Goal: Task Accomplishment & Management: Manage account settings

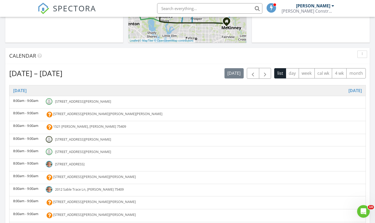
scroll to position [189, 0]
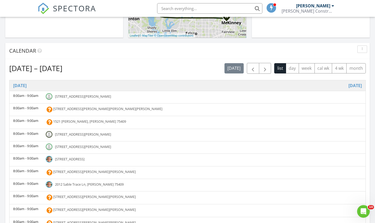
click at [78, 109] on span "1520 Judith Ann St, Anna 75409" at bounding box center [107, 108] width 109 height 5
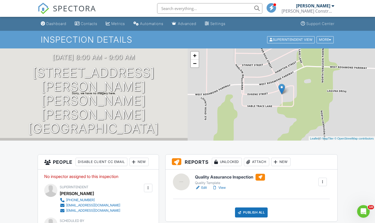
click at [44, 20] on link "Dashboard" at bounding box center [54, 24] width 30 height 10
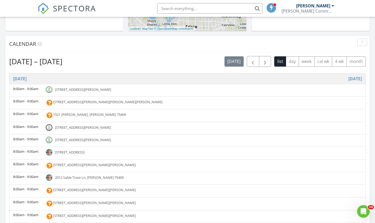
click at [89, 102] on span "1520 Judith Ann St, Anna 75409" at bounding box center [107, 101] width 109 height 5
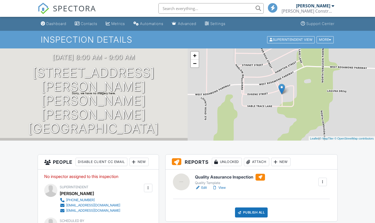
click at [143, 163] on div "New" at bounding box center [138, 162] width 19 height 8
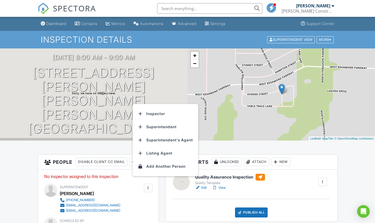
click at [150, 114] on li "Inspector" at bounding box center [165, 113] width 59 height 13
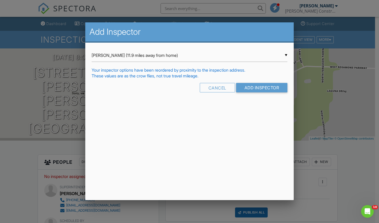
click at [255, 93] on div "Cancel Add Inspector" at bounding box center [190, 89] width 196 height 13
click at [249, 89] on input "Add Inspector" at bounding box center [262, 87] width 52 height 9
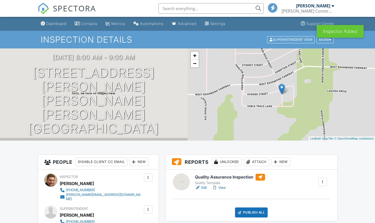
click at [51, 22] on div "Dashboard" at bounding box center [56, 23] width 20 height 4
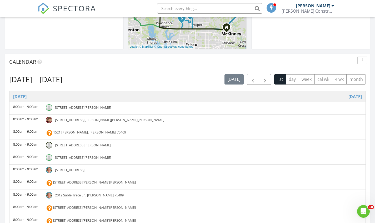
scroll to position [178, 0]
click at [67, 133] on span "1521 Ruby Jewel Ln, Anna 75409" at bounding box center [89, 131] width 73 height 5
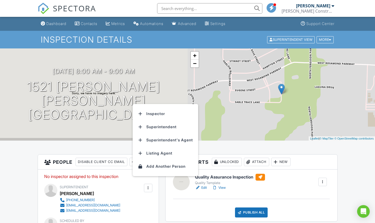
click at [150, 112] on li "Inspector" at bounding box center [165, 113] width 59 height 13
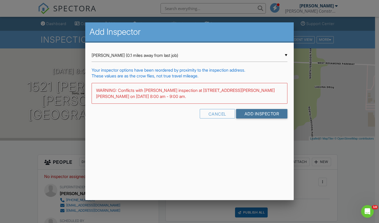
click at [246, 118] on input "Add Inspector" at bounding box center [262, 113] width 52 height 9
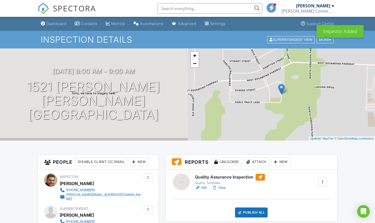
click at [60, 21] on div "Dashboard" at bounding box center [56, 23] width 20 height 4
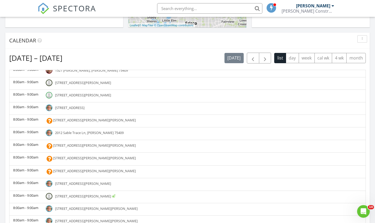
scroll to position [41, 0]
click at [84, 121] on span "[STREET_ADDRESS][PERSON_NAME][PERSON_NAME]" at bounding box center [94, 119] width 83 height 5
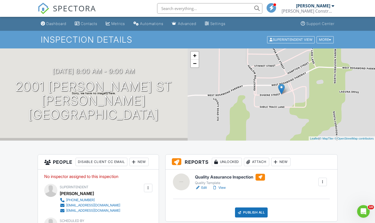
click at [142, 163] on div "New" at bounding box center [138, 162] width 19 height 8
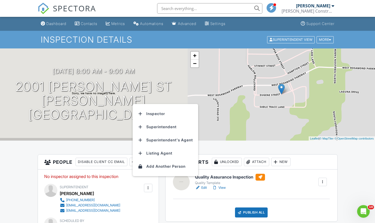
click at [148, 115] on li "Inspector" at bounding box center [165, 113] width 59 height 13
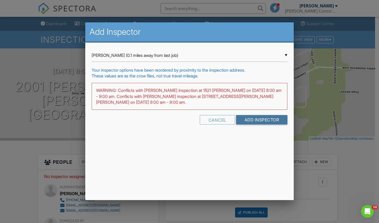
click at [274, 122] on input "Add Inspector" at bounding box center [262, 119] width 52 height 9
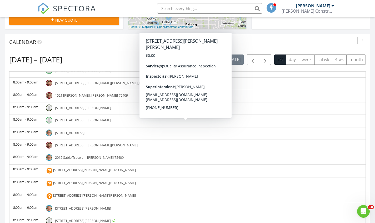
scroll to position [59, 0]
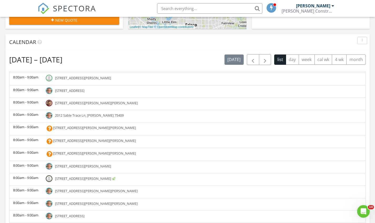
click at [81, 128] on span "[STREET_ADDRESS][PERSON_NAME][PERSON_NAME]" at bounding box center [94, 127] width 83 height 5
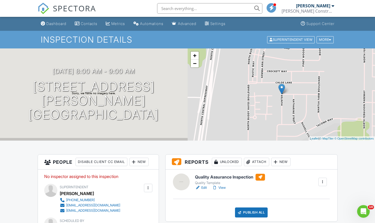
click at [140, 159] on div "New" at bounding box center [138, 162] width 19 height 8
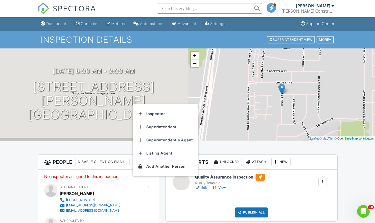
click at [149, 108] on li "Inspector" at bounding box center [165, 113] width 59 height 13
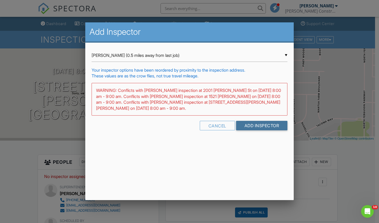
click at [247, 127] on input "Add Inspector" at bounding box center [262, 125] width 52 height 9
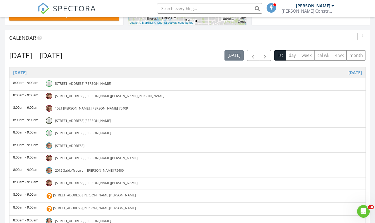
scroll to position [202, 0]
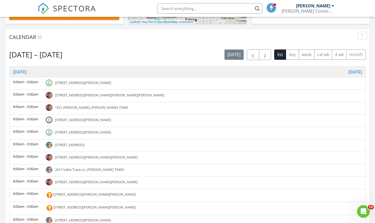
click at [85, 195] on span "[STREET_ADDRESS][PERSON_NAME][PERSON_NAME]" at bounding box center [94, 194] width 83 height 5
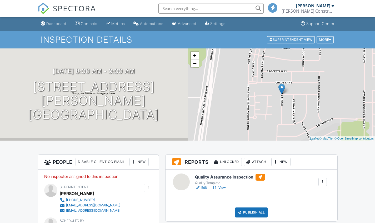
click at [137, 161] on div at bounding box center [133, 161] width 5 height 5
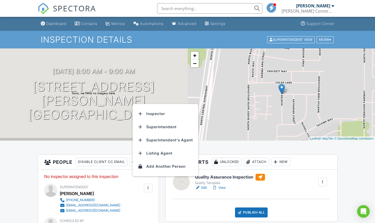
click at [157, 110] on li "Inspector" at bounding box center [165, 113] width 59 height 13
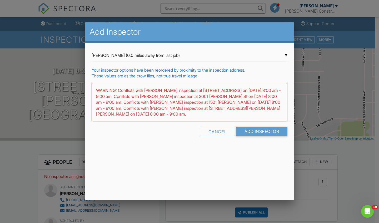
click at [251, 126] on form "▼ Russell Hanson (0.0 miles away from last job) Russell Hanson (0.0 miles away …" at bounding box center [190, 94] width 196 height 91
click at [249, 130] on input "Add Inspector" at bounding box center [262, 131] width 52 height 9
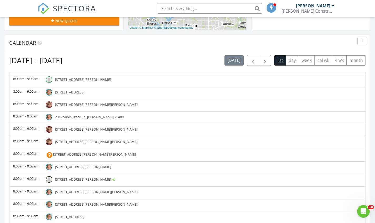
scroll to position [197, 0]
click at [76, 153] on span "2136 Katharine St, Anna 75409" at bounding box center [94, 153] width 83 height 5
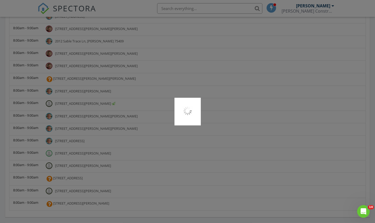
scroll to position [273, 0]
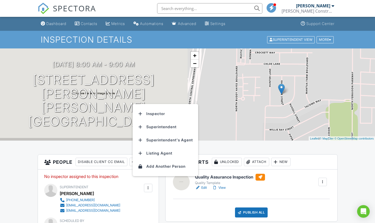
click at [146, 115] on li "Inspector" at bounding box center [165, 113] width 59 height 13
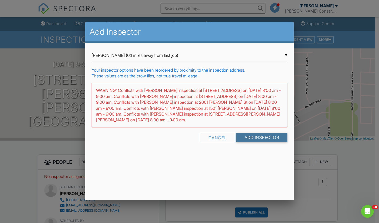
click at [243, 138] on input "Add Inspector" at bounding box center [262, 137] width 52 height 9
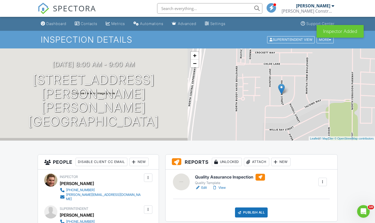
click at [49, 29] on li "Dashboard" at bounding box center [54, 24] width 32 height 14
click at [49, 25] on div "Dashboard" at bounding box center [56, 23] width 20 height 4
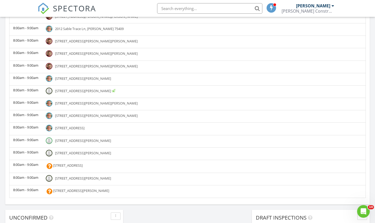
scroll to position [308, 0]
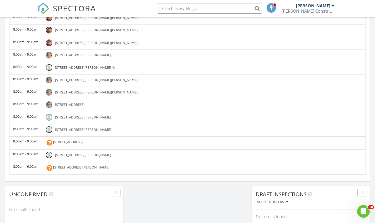
click at [83, 141] on span "625 Wild Rose Way, Princeton 75407" at bounding box center [67, 141] width 29 height 5
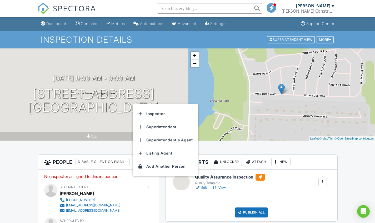
click at [148, 115] on li "Inspector" at bounding box center [165, 113] width 59 height 13
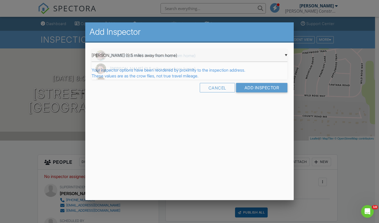
click at [198, 60] on div "▼ Ben Hanson (9.5 miles away from home) Ben Hanson (9.5 miles away from home) S…" at bounding box center [190, 55] width 196 height 13
click at [141, 85] on span "Russell Hanson (18.1 miles away from last job)" at bounding box center [190, 81] width 196 height 13
type input "Russell Hanson (18.1 miles away from last job)"
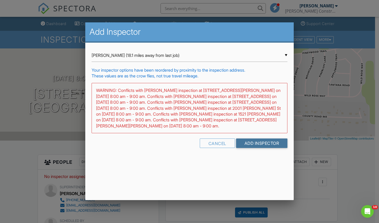
click at [259, 142] on input "Add Inspector" at bounding box center [262, 142] width 52 height 9
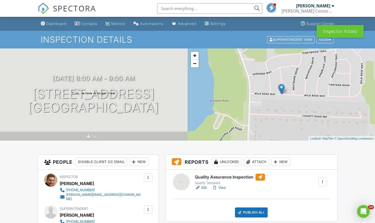
click at [50, 27] on link "Dashboard" at bounding box center [54, 24] width 30 height 10
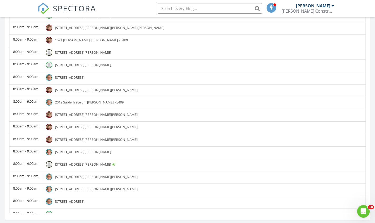
scroll to position [58, 0]
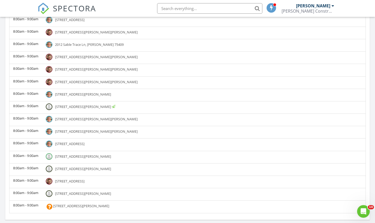
click at [78, 207] on span "7437 Seton Pl, McKinney 75071" at bounding box center [81, 205] width 56 height 5
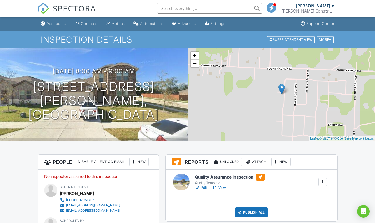
click at [144, 162] on div "New" at bounding box center [138, 162] width 19 height 8
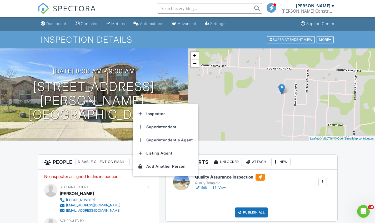
click at [154, 116] on li "Inspector" at bounding box center [165, 113] width 59 height 13
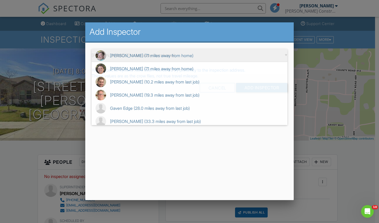
click at [228, 57] on div "▼ Ben Hanson (7.1 miles away from home) Ben Hanson (7.1 miles away from home) S…" at bounding box center [190, 55] width 196 height 13
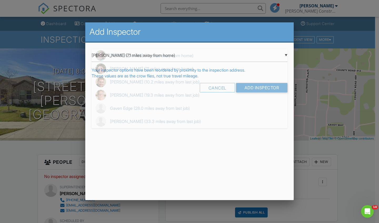
click at [132, 80] on span "Russell Hanson (10.2 miles away from last job)" at bounding box center [190, 81] width 196 height 13
type input "Russell Hanson (10.2 miles away from last job)"
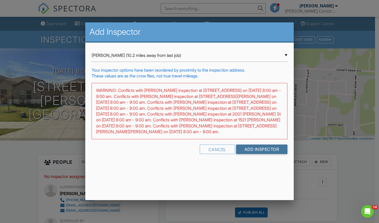
click at [257, 149] on input "Add Inspector" at bounding box center [262, 148] width 52 height 9
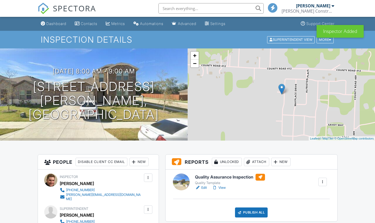
click at [55, 23] on div "Dashboard" at bounding box center [56, 23] width 20 height 4
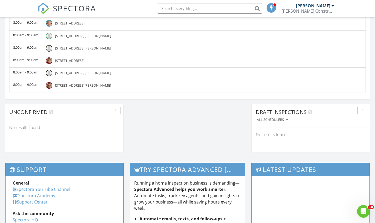
scroll to position [423, 0]
